Goal: Find specific page/section: Find specific page/section

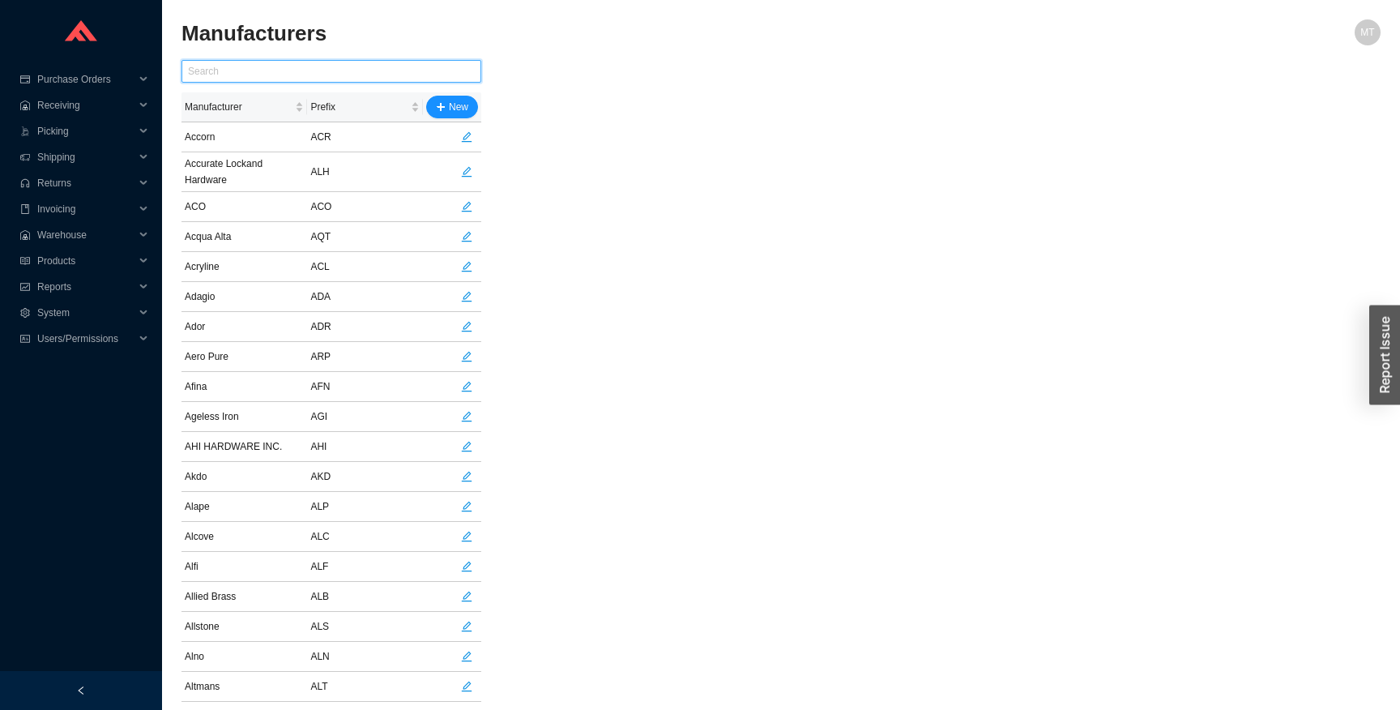
click at [326, 68] on input "text" at bounding box center [331, 71] width 300 height 23
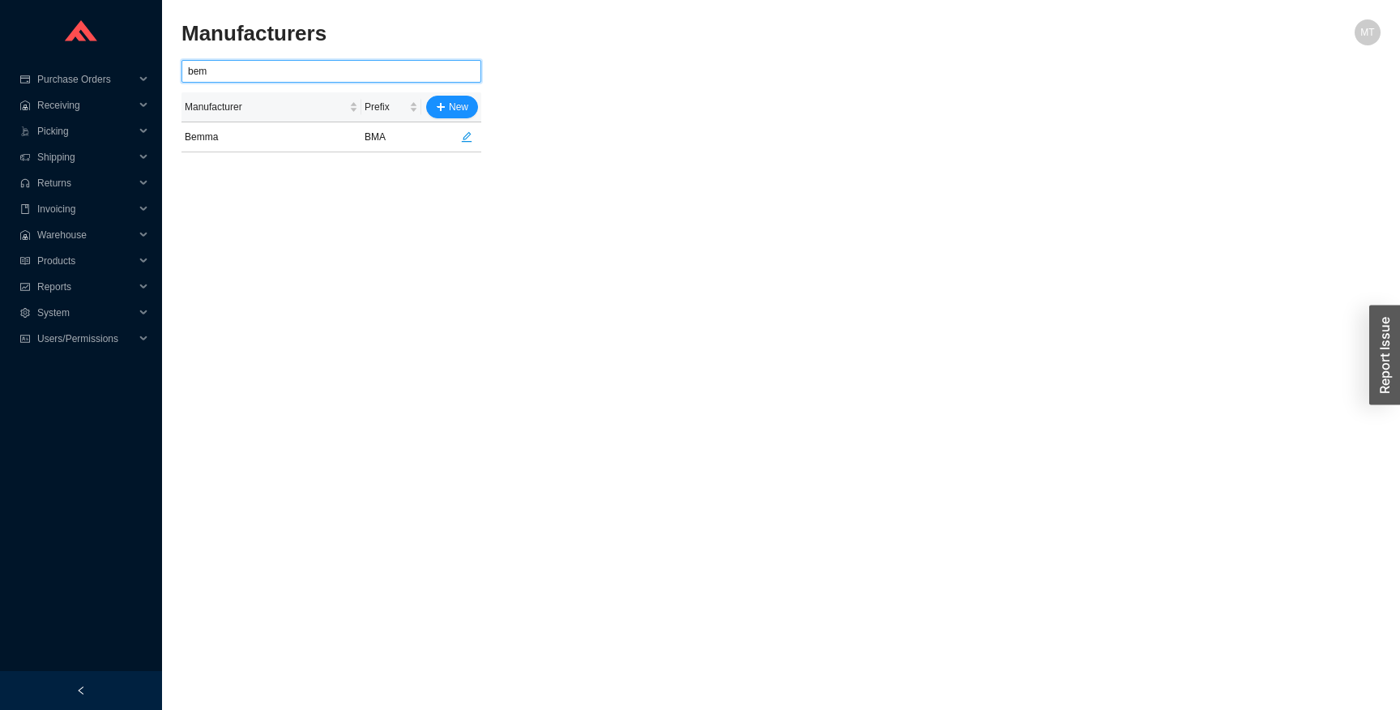
type input "bem"
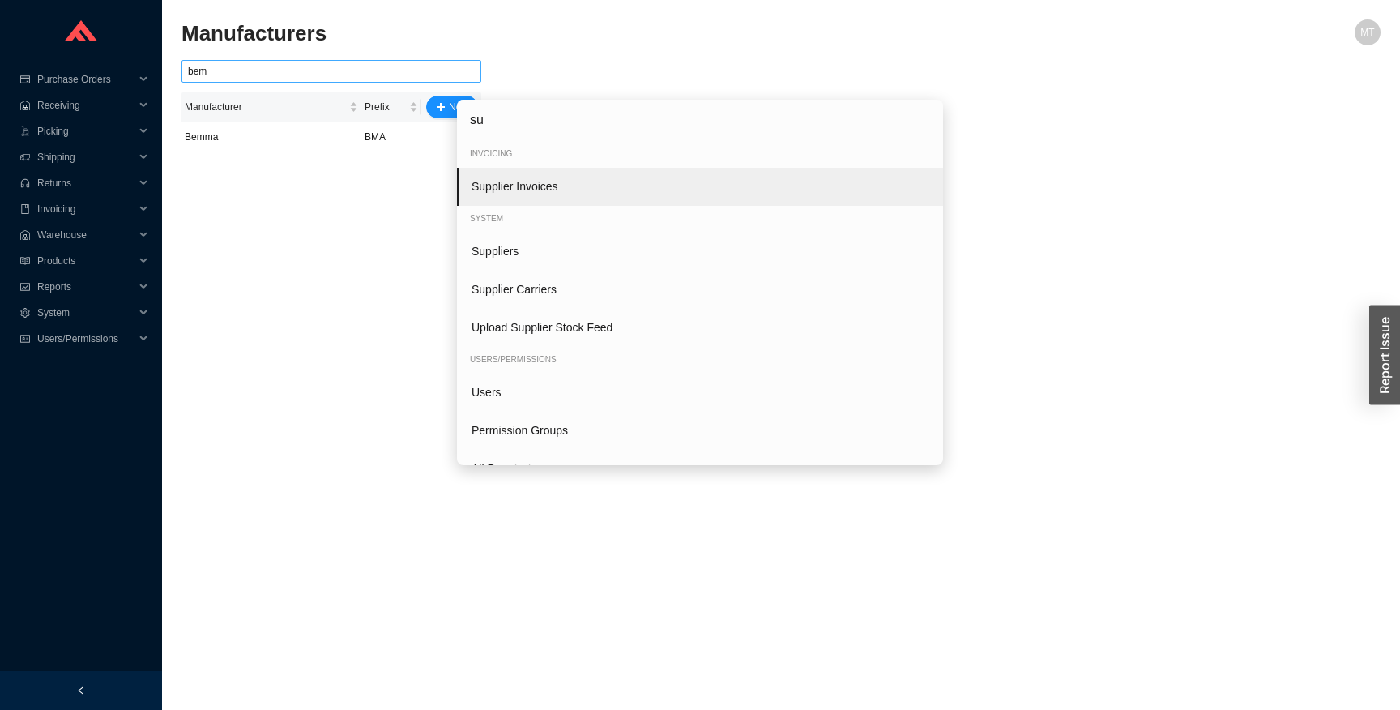
type input "sup"
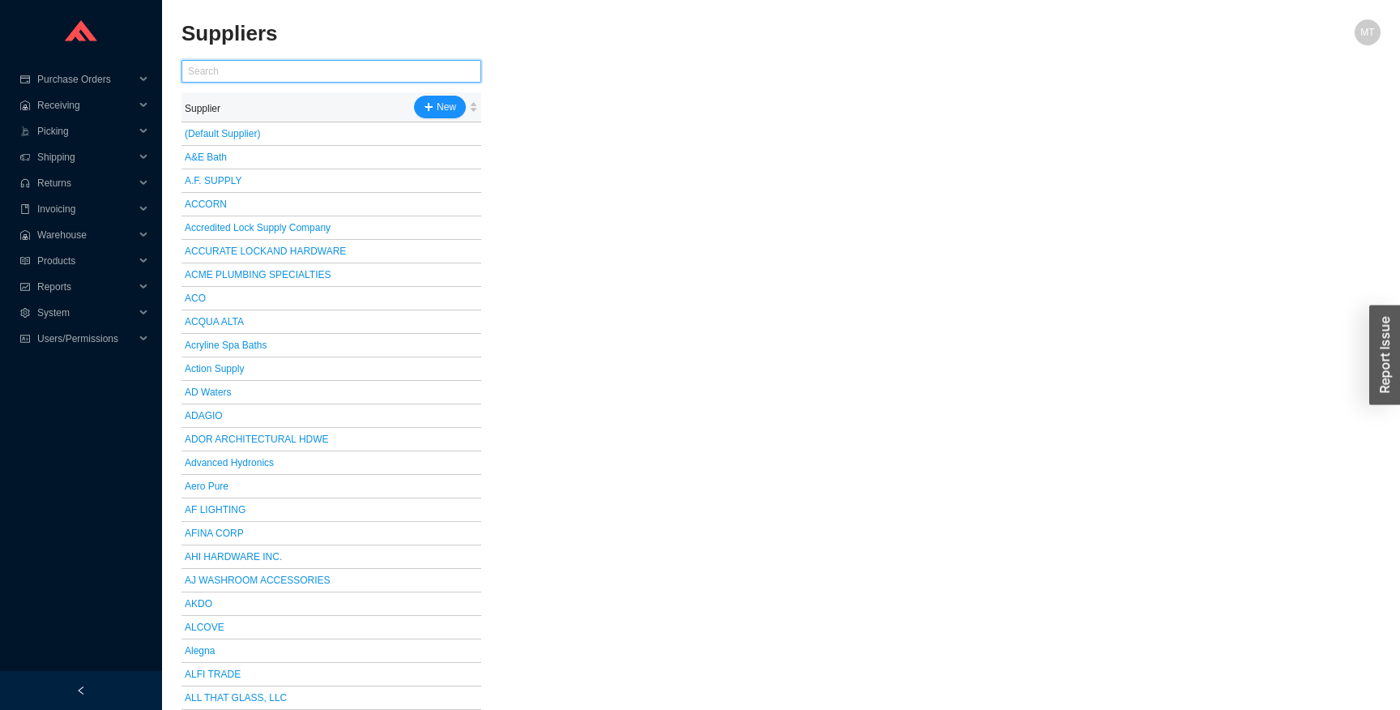
click at [320, 63] on input "text" at bounding box center [331, 71] width 300 height 23
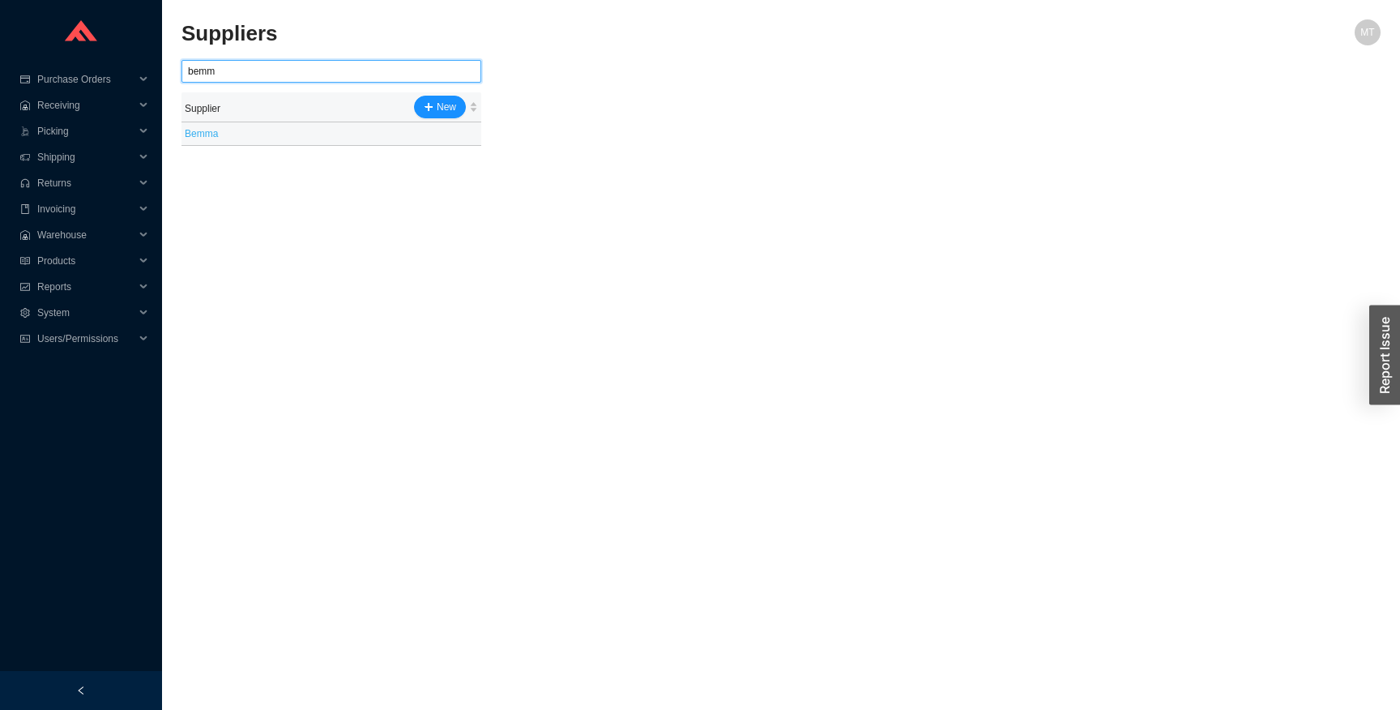
type input "bemm"
click at [210, 134] on link "Bemma" at bounding box center [201, 133] width 33 height 11
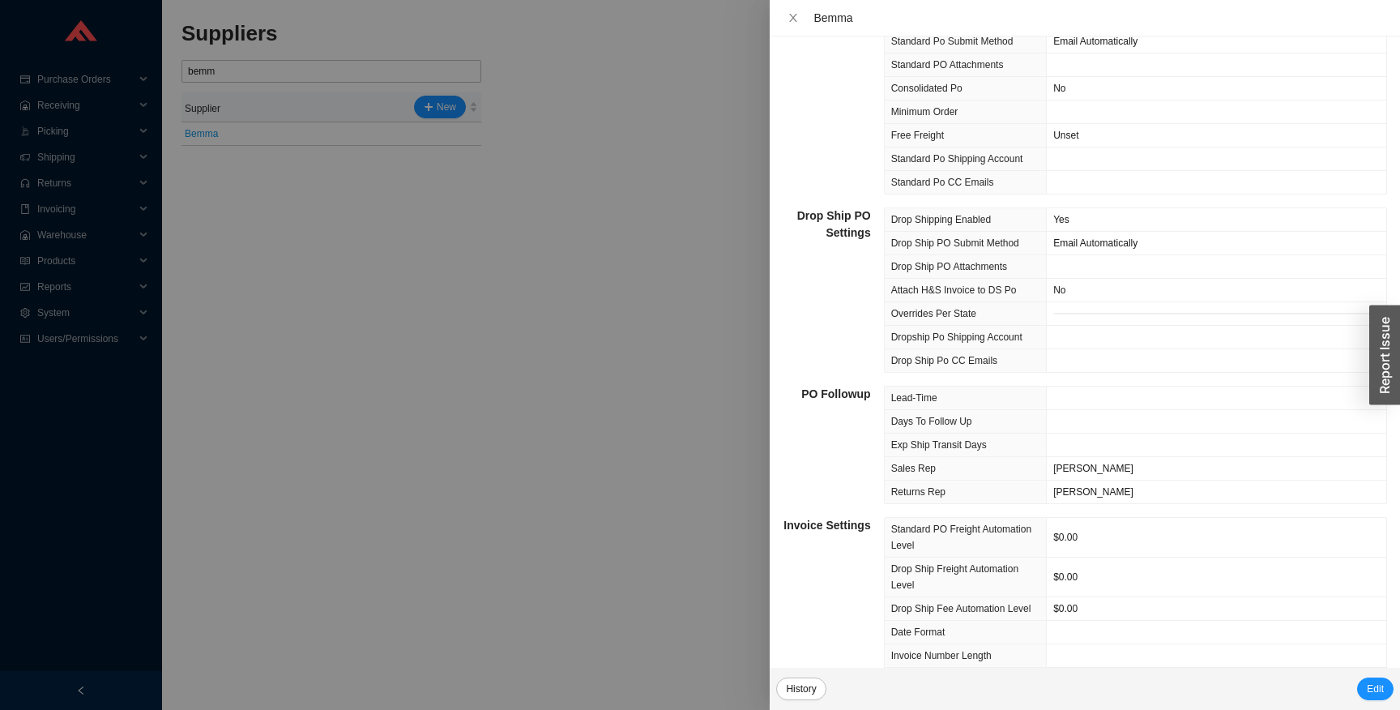
scroll to position [694, 0]
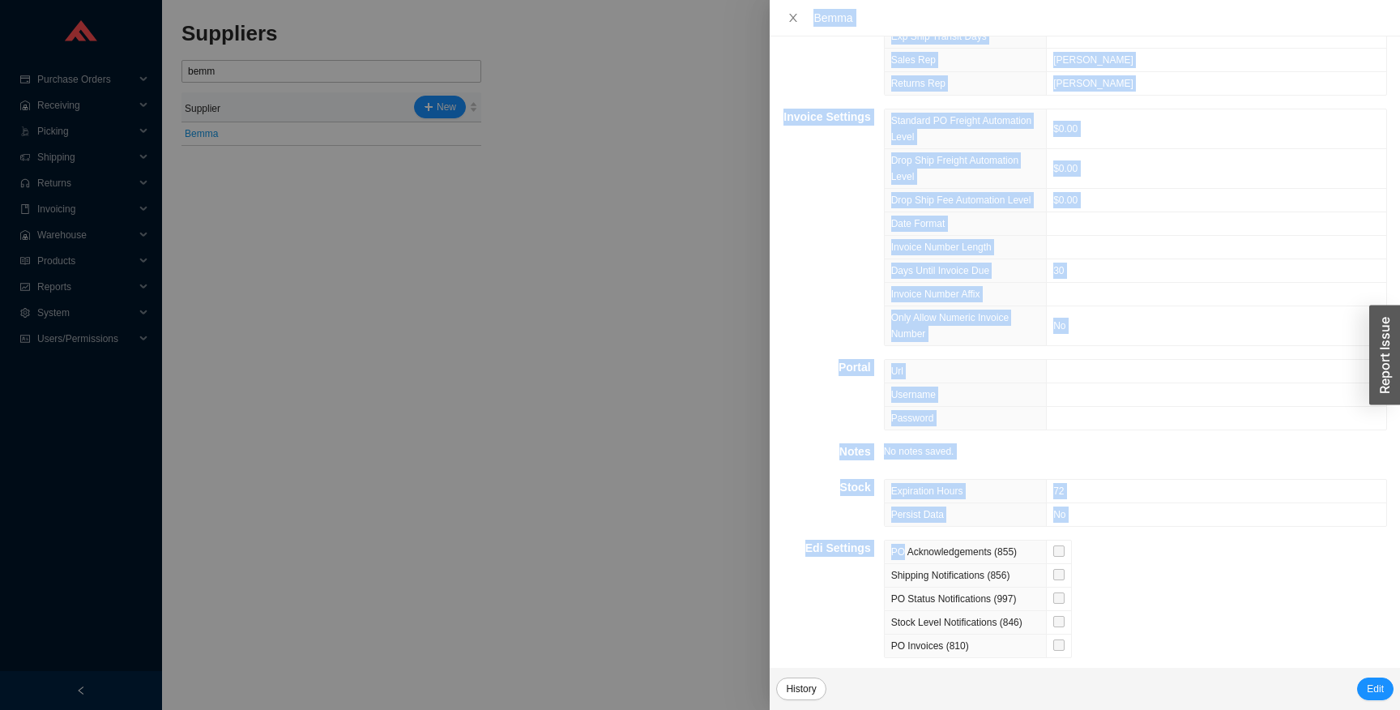
drag, startPoint x: 653, startPoint y: 425, endPoint x: 948, endPoint y: 616, distance: 351.0
click at [946, 611] on div "Bemma Address Bemma / Contact: [PERSON_NAME]-Bull [STREET_ADDRESS][PERSON_NAME]…" at bounding box center [700, 355] width 1400 height 710
click at [552, 425] on div at bounding box center [700, 355] width 1400 height 710
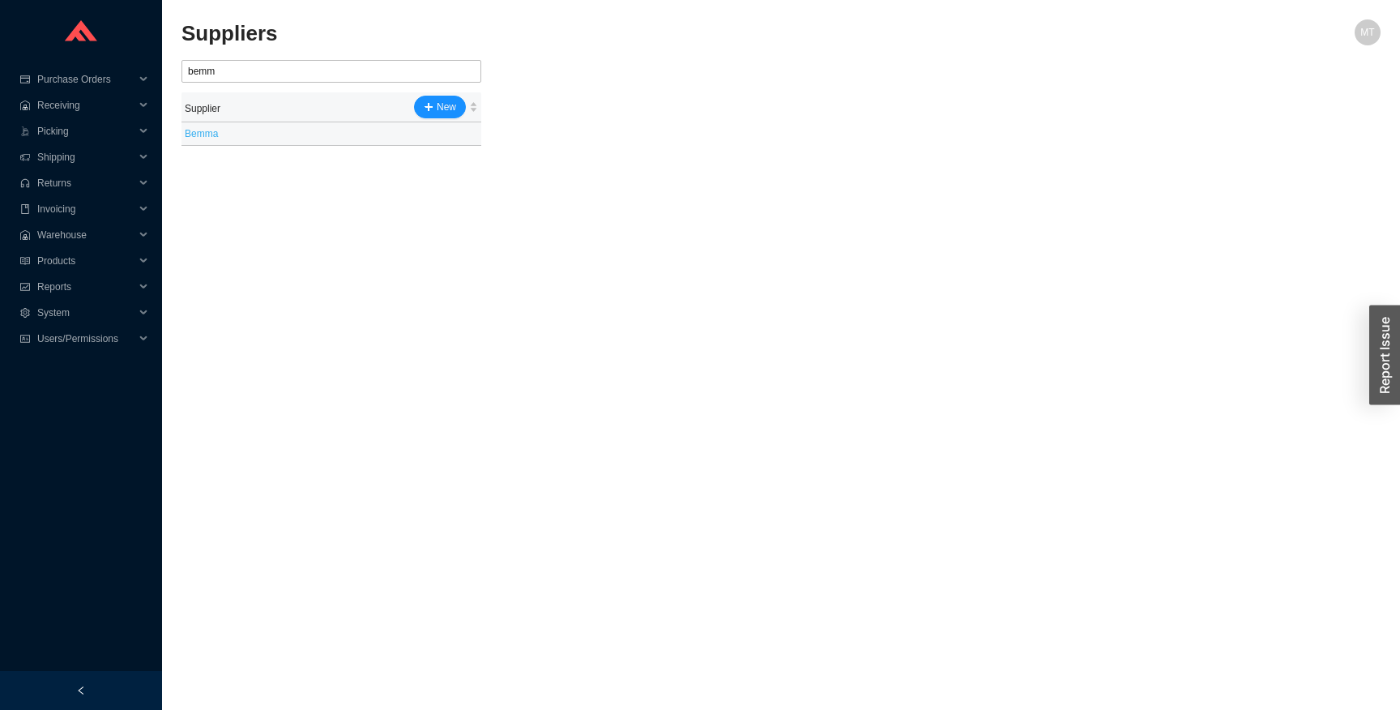
click at [202, 134] on link "Bemma" at bounding box center [201, 133] width 33 height 11
